Goal: Entertainment & Leisure: Consume media (video, audio)

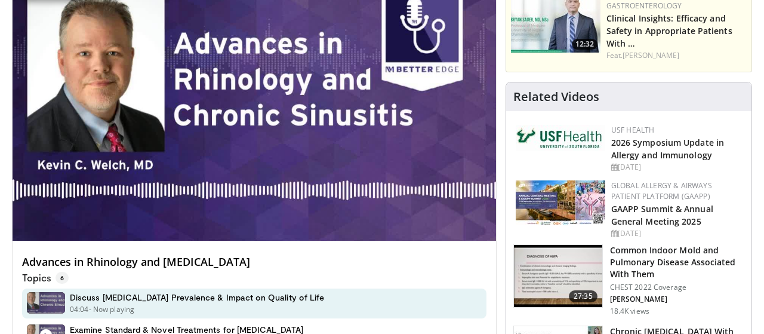
scroll to position [126, 0]
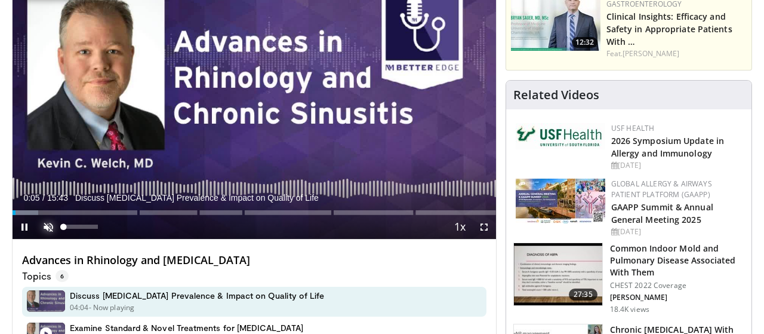
click at [48, 228] on span "Video Player" at bounding box center [48, 227] width 24 height 24
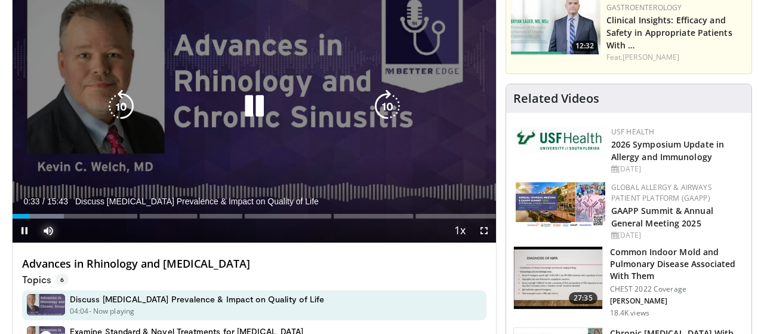
scroll to position [63, 0]
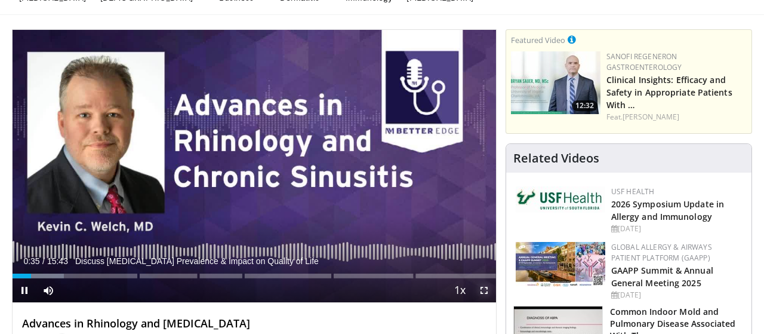
click at [487, 291] on span "Video Player" at bounding box center [484, 290] width 24 height 24
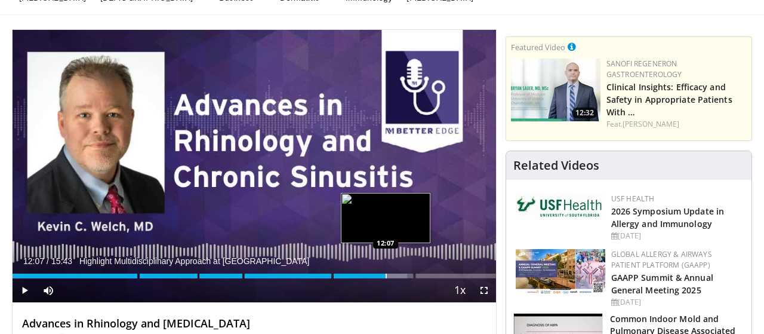
click at [386, 273] on div "Loaded : 81.63% 12:07" at bounding box center [255, 275] width 484 height 5
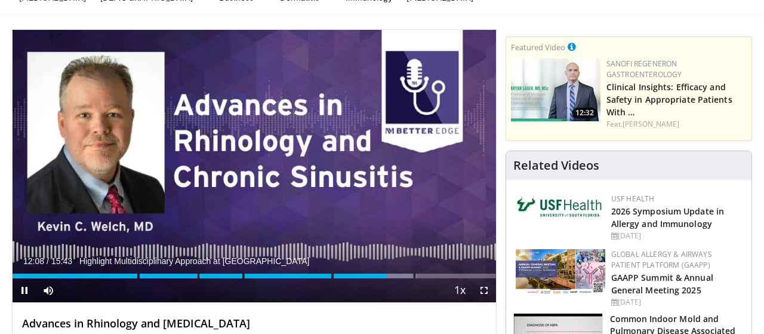
click at [393, 278] on div "Current Time 12:08 / Duration 15:43 Highlight Multidisciplinary Approach at Nor…" at bounding box center [255, 290] width 484 height 24
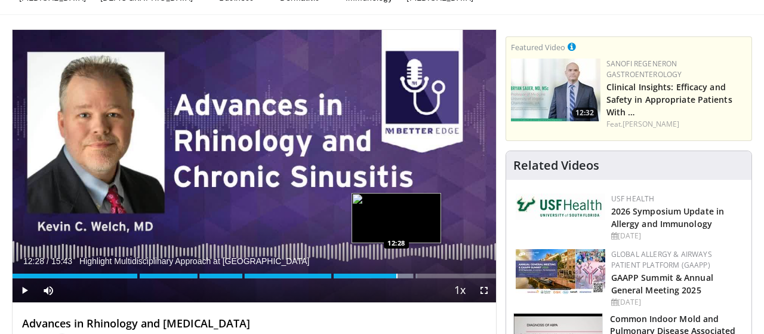
click at [396, 275] on div "Progress Bar" at bounding box center [396, 275] width 1 height 5
click at [405, 278] on div "Loaded : 85.72% 12:28 12:46" at bounding box center [255, 272] width 484 height 11
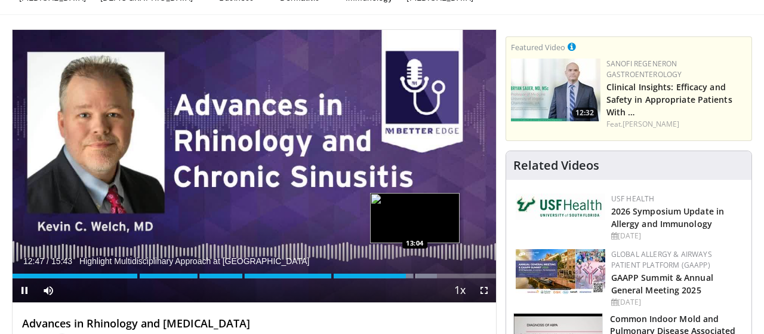
click at [416, 276] on div "Loaded : 87.84% 12:47 13:04" at bounding box center [255, 272] width 484 height 11
